Goal: Navigation & Orientation: Find specific page/section

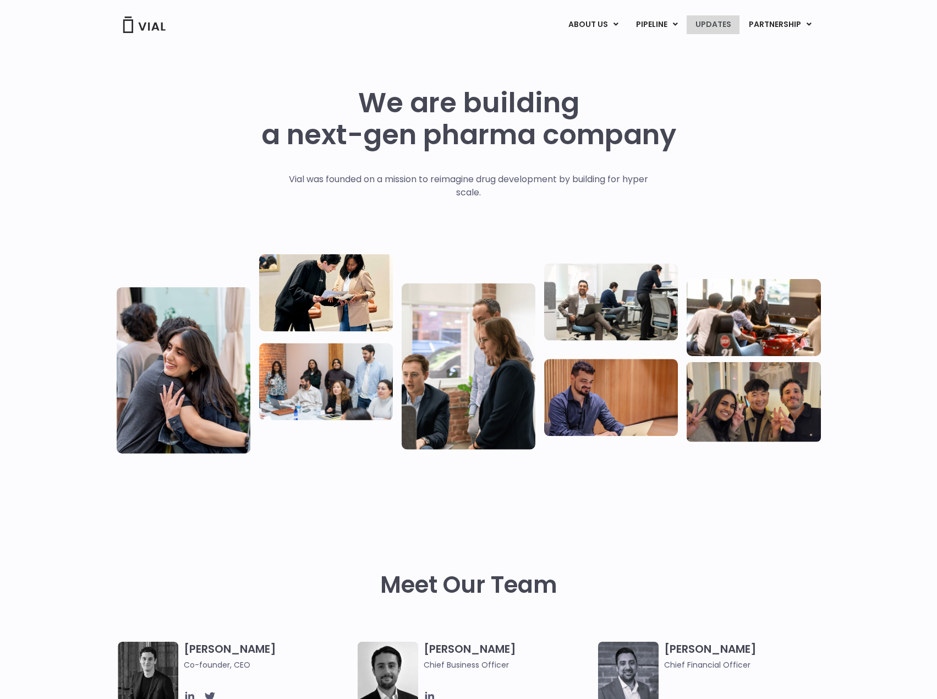
click at [722, 26] on link "UPDATES" at bounding box center [713, 24] width 53 height 19
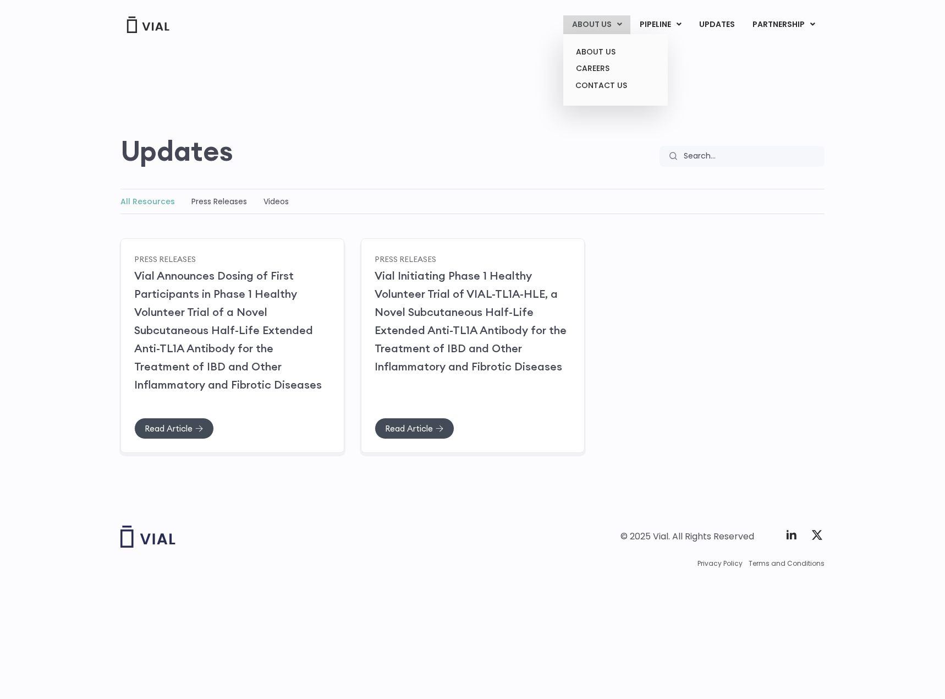
click at [602, 25] on link "ABOUT US" at bounding box center [596, 24] width 67 height 19
